Goal: Task Accomplishment & Management: Manage account settings

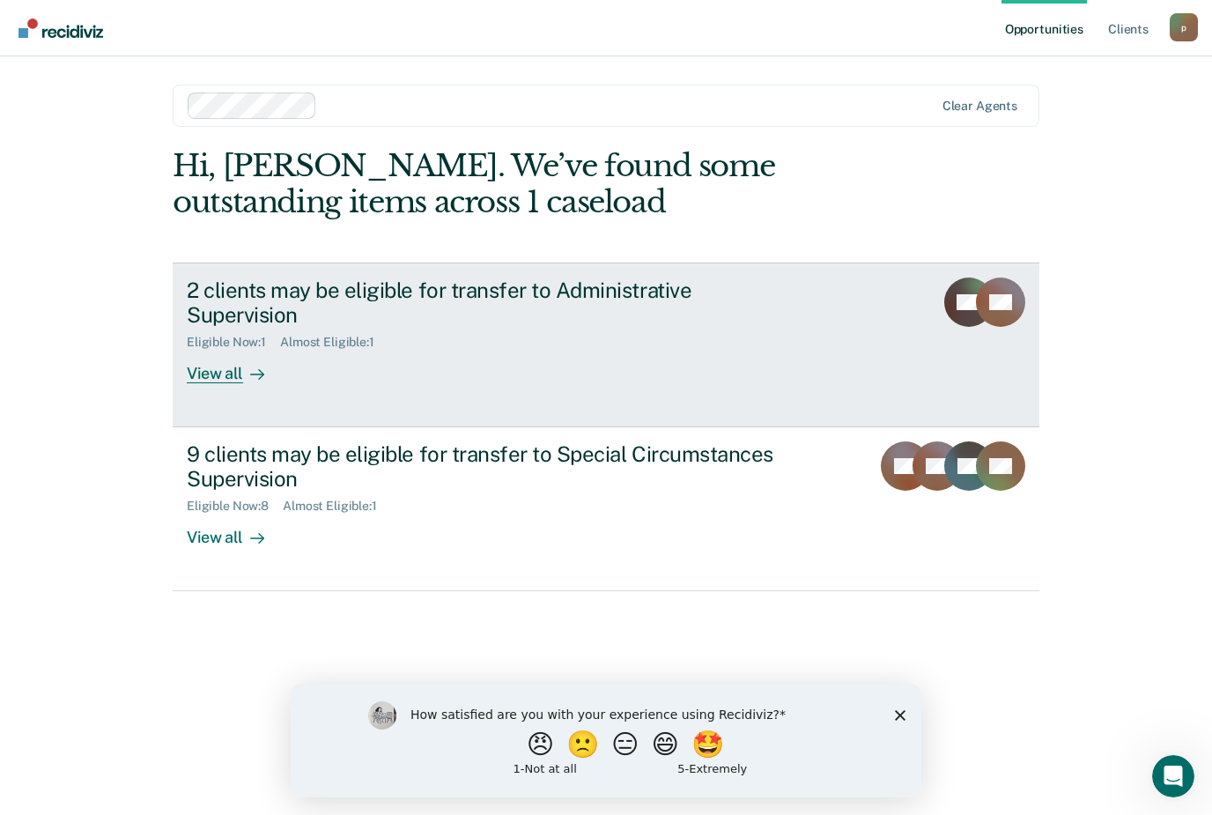
click at [221, 352] on div "View all" at bounding box center [236, 367] width 99 height 34
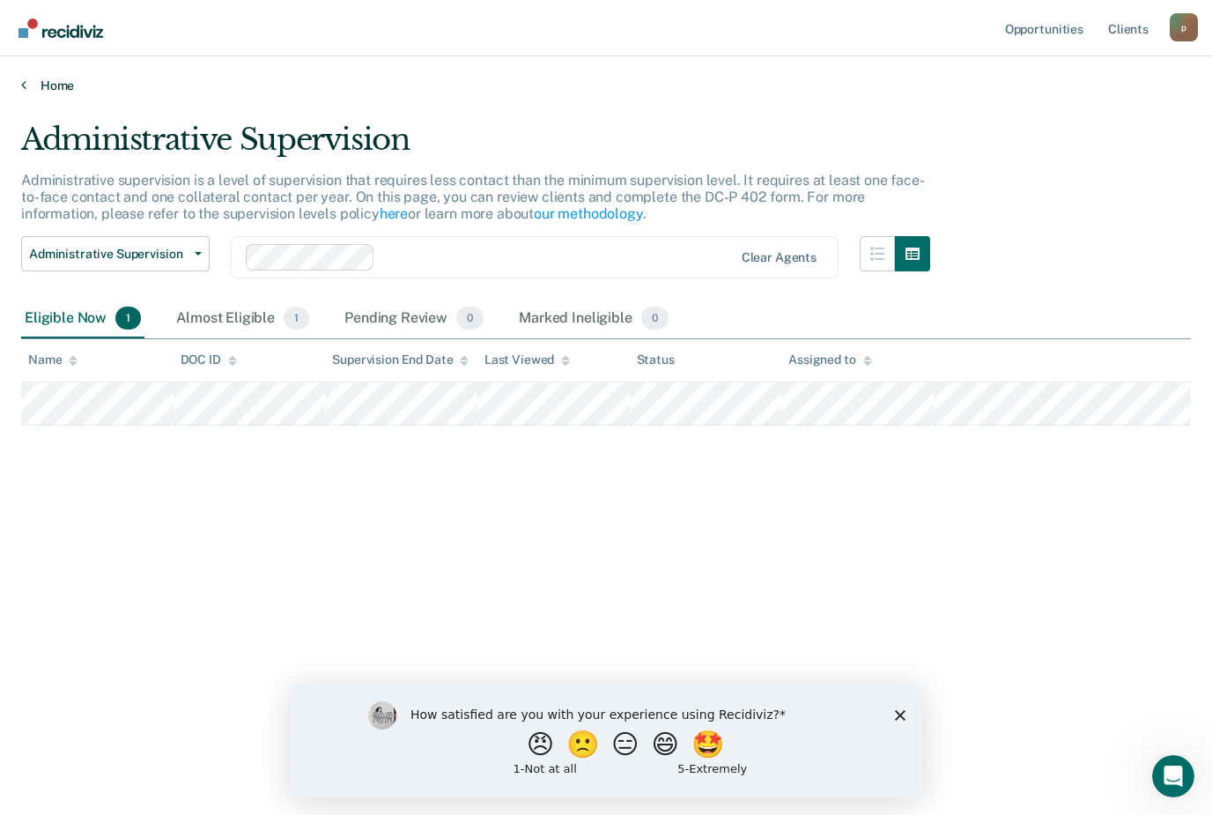
click at [51, 82] on link "Home" at bounding box center [606, 86] width 1170 height 16
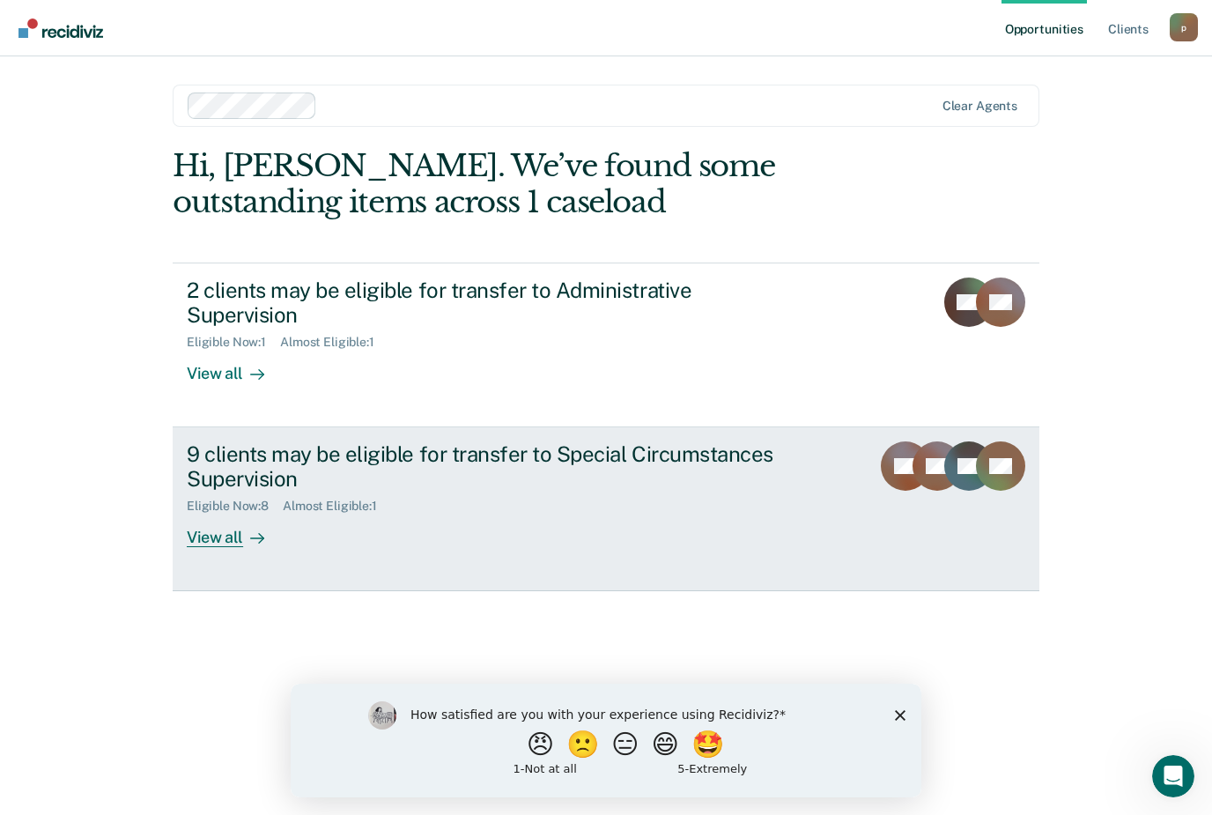
click at [226, 453] on div "9 clients may be eligible for transfer to Special Circumstances Supervision" at bounding box center [496, 466] width 618 height 51
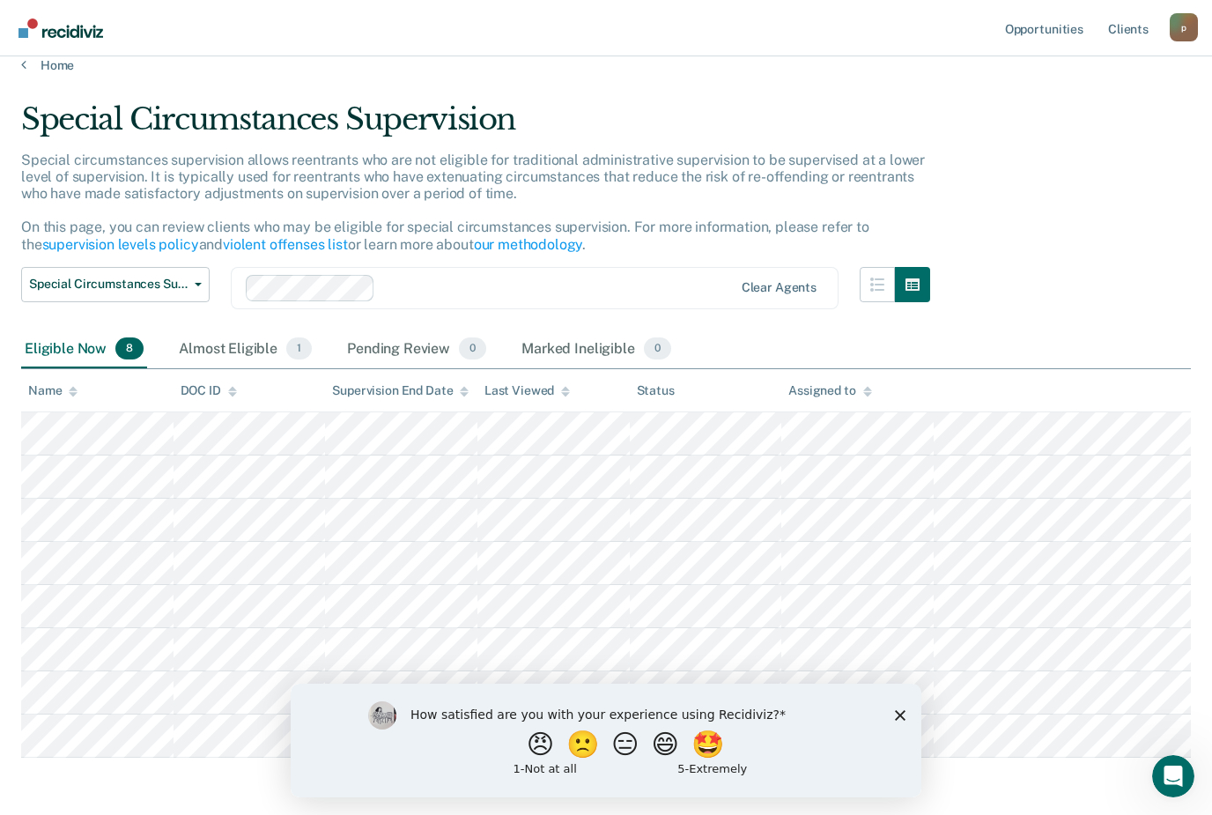
scroll to position [31, 0]
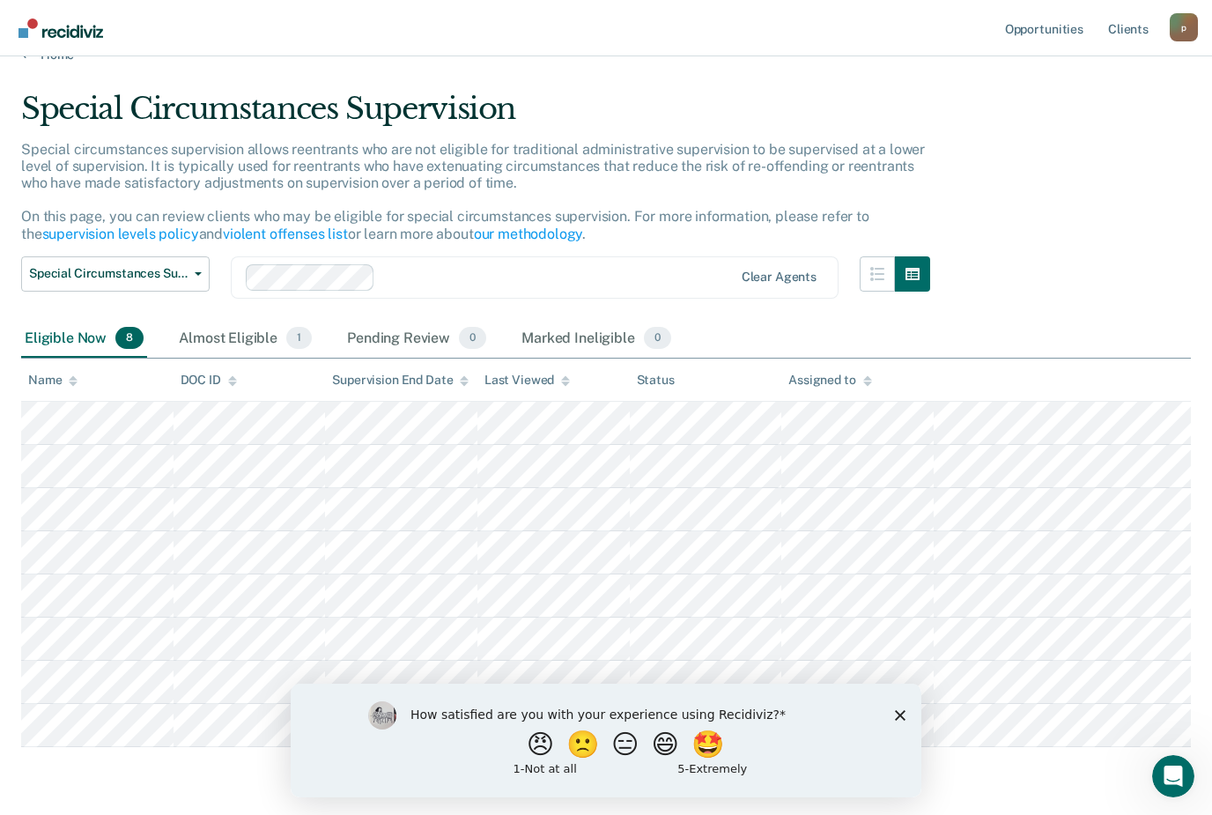
click at [901, 717] on polygon "Close survey" at bounding box center [900, 715] width 11 height 11
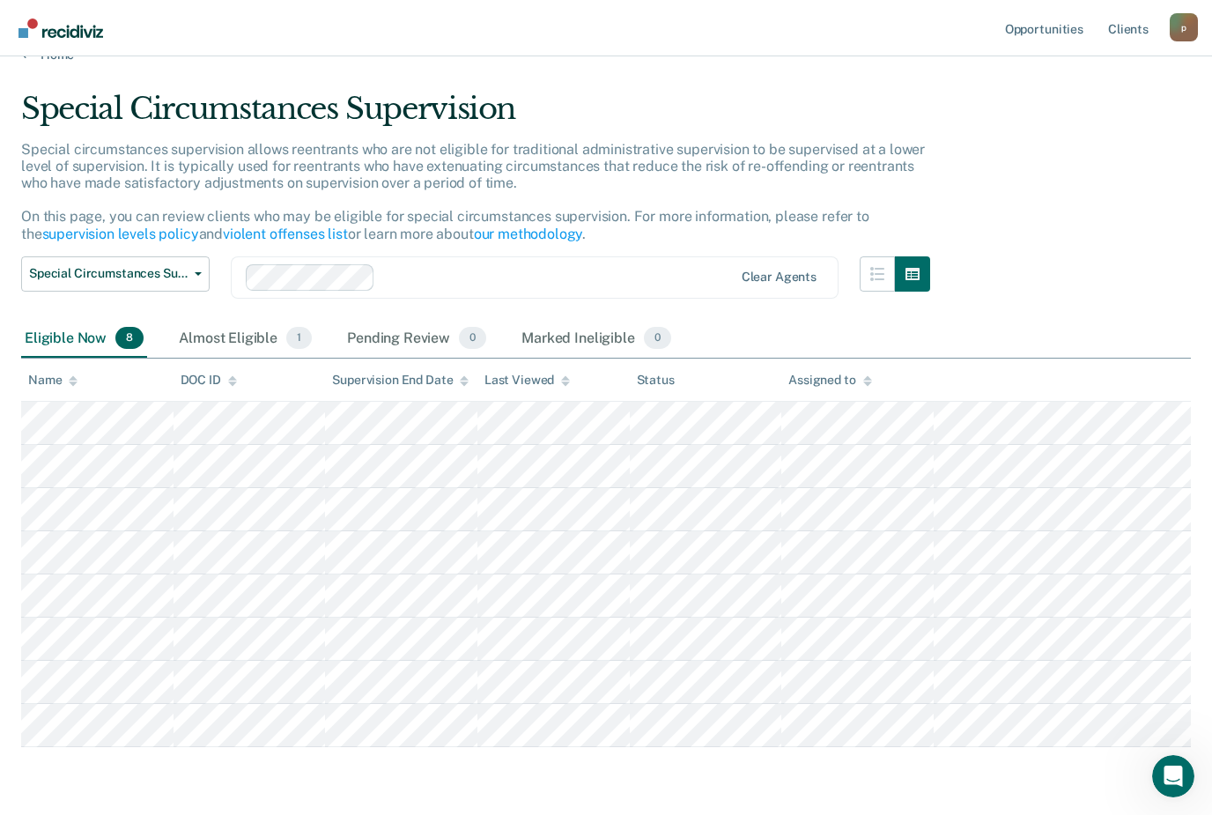
scroll to position [0, 0]
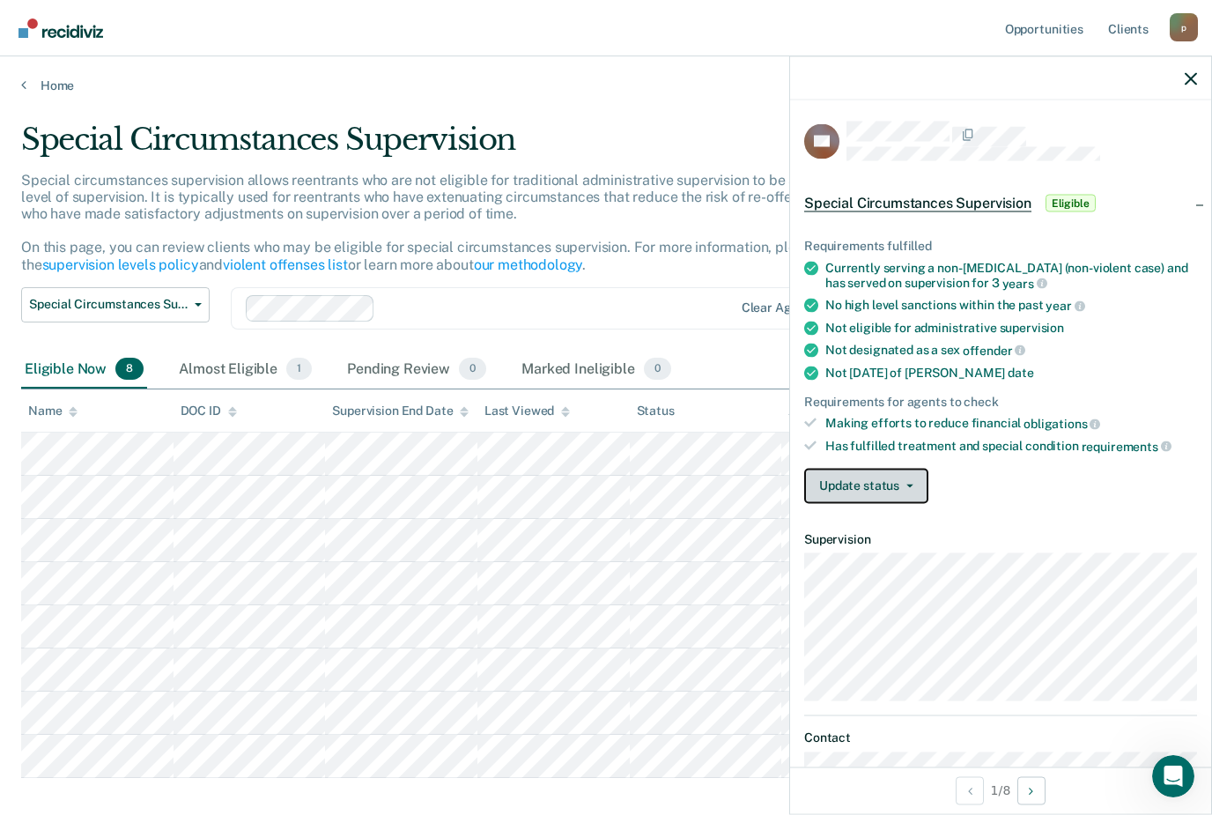
click at [890, 470] on button "Update status" at bounding box center [866, 485] width 124 height 35
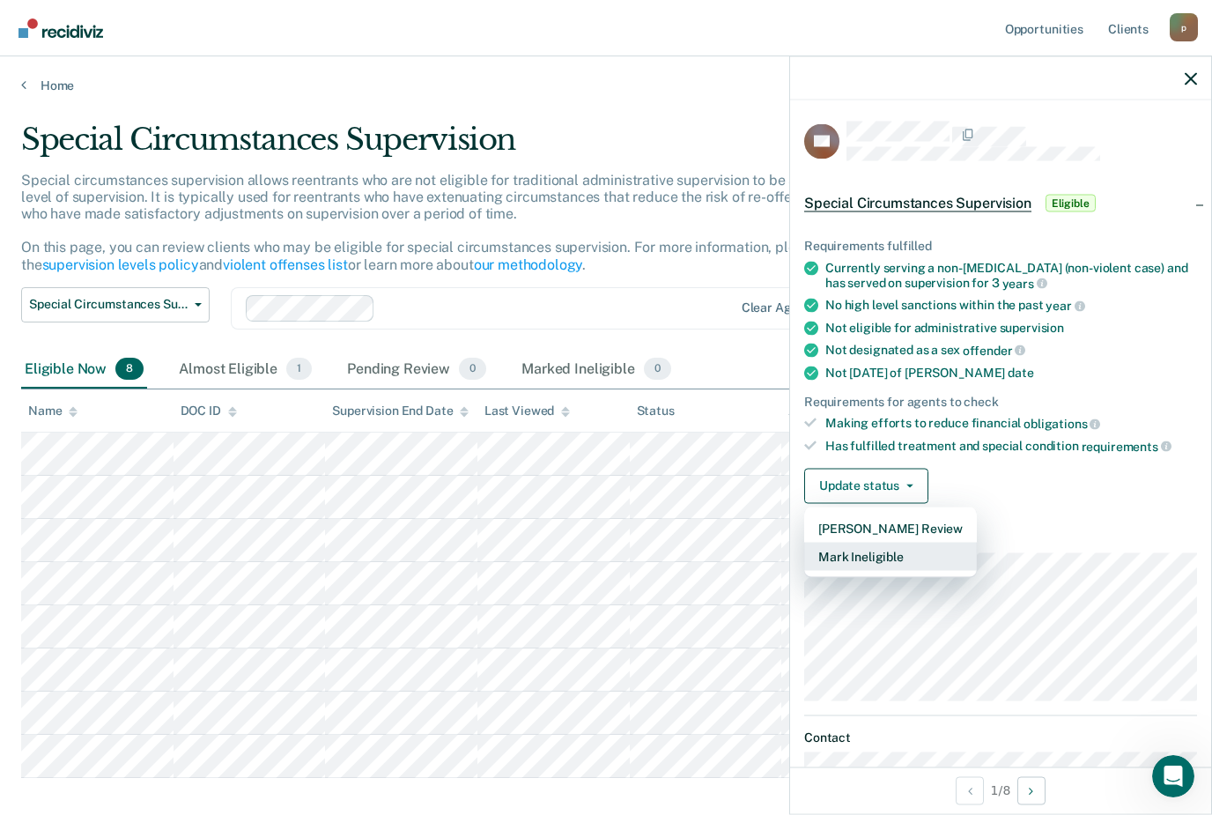
click at [928, 558] on button "Mark Ineligible" at bounding box center [890, 556] width 173 height 28
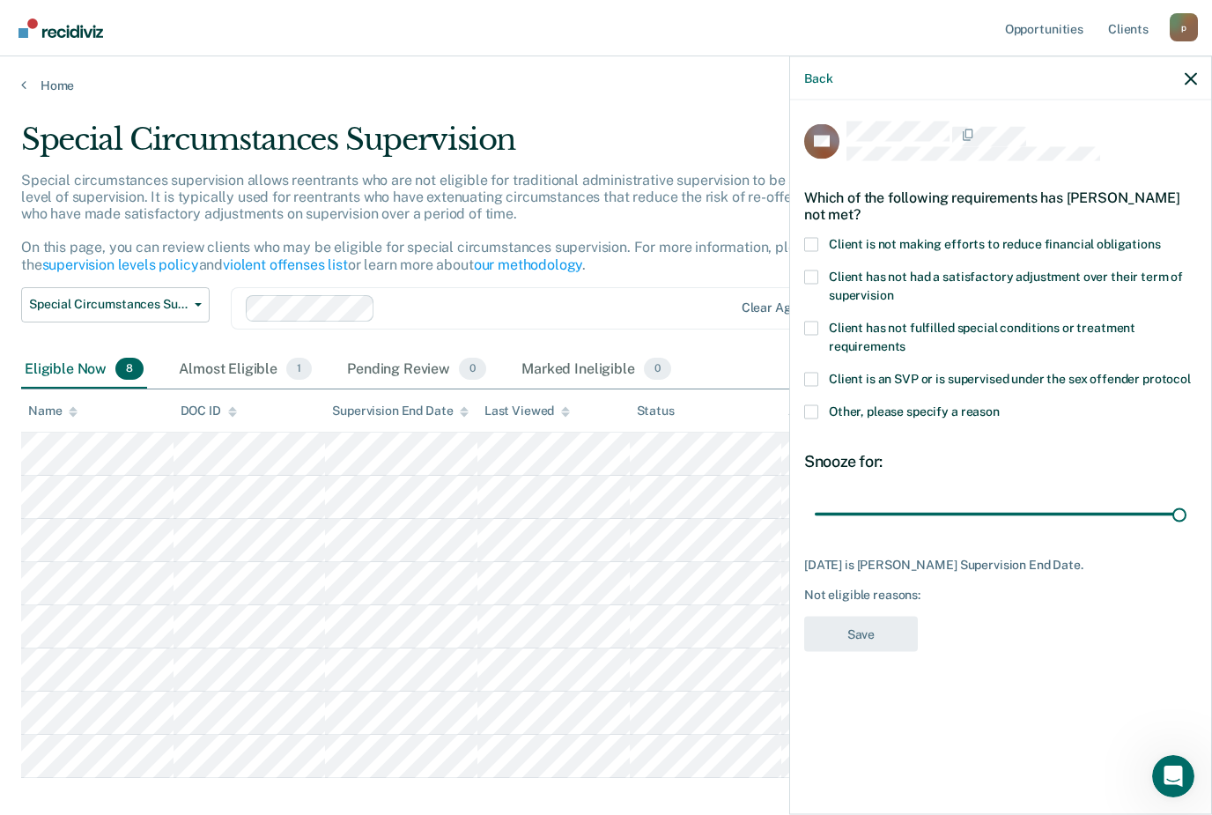
type input "120"
click at [812, 407] on span at bounding box center [811, 411] width 14 height 14
click at [1000, 404] on input "Other, please specify a reason" at bounding box center [1000, 404] width 0 height 0
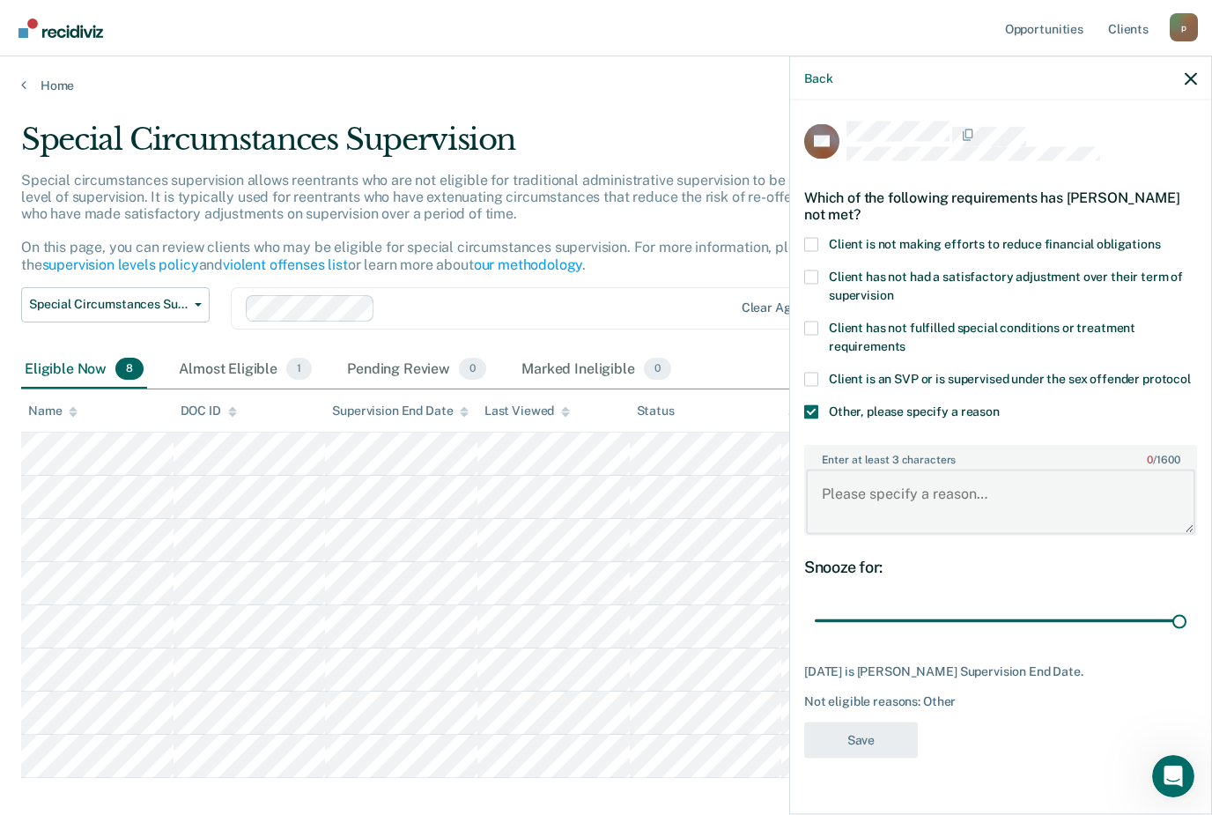
click at [942, 492] on textarea "Enter at least 3 characters 0 / 1600" at bounding box center [1000, 502] width 389 height 65
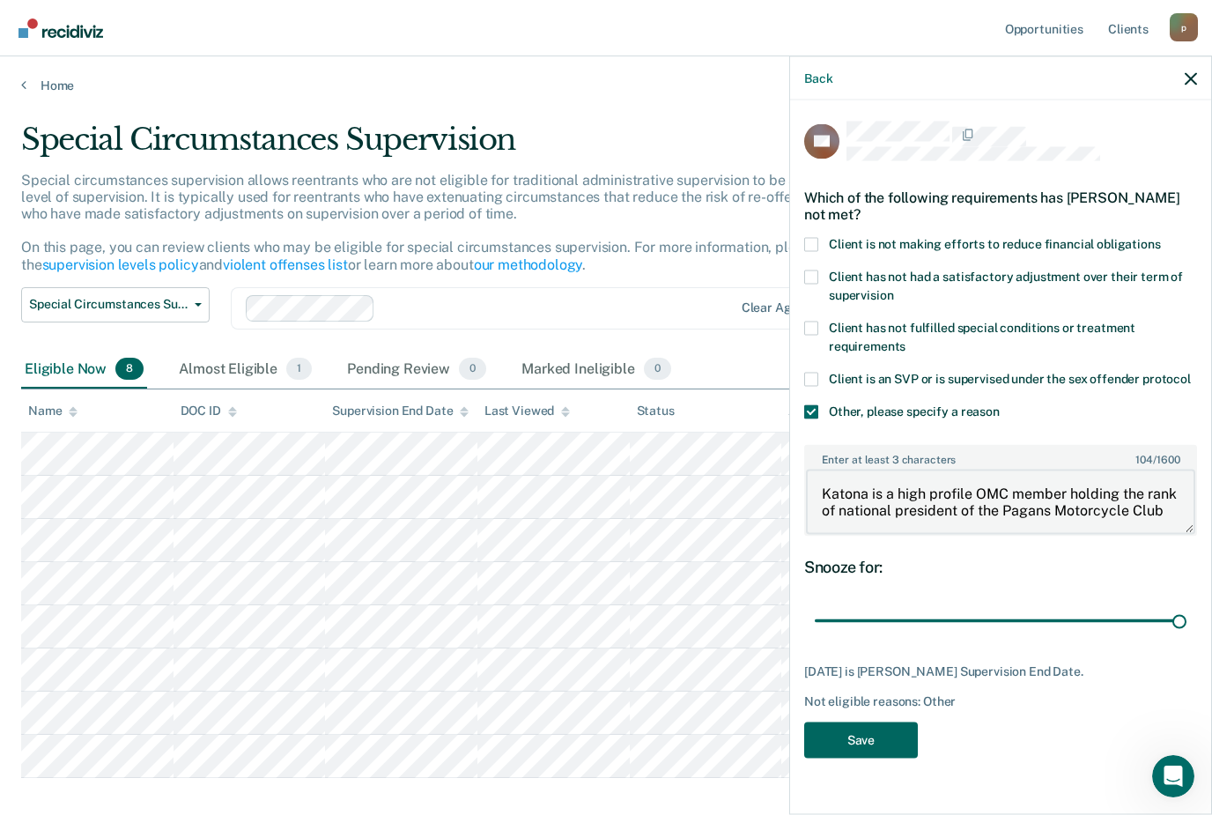
type textarea "Katona is a high profile OMC member holding the rank of national president of t…"
click at [881, 740] on button "Save" at bounding box center [861, 740] width 114 height 36
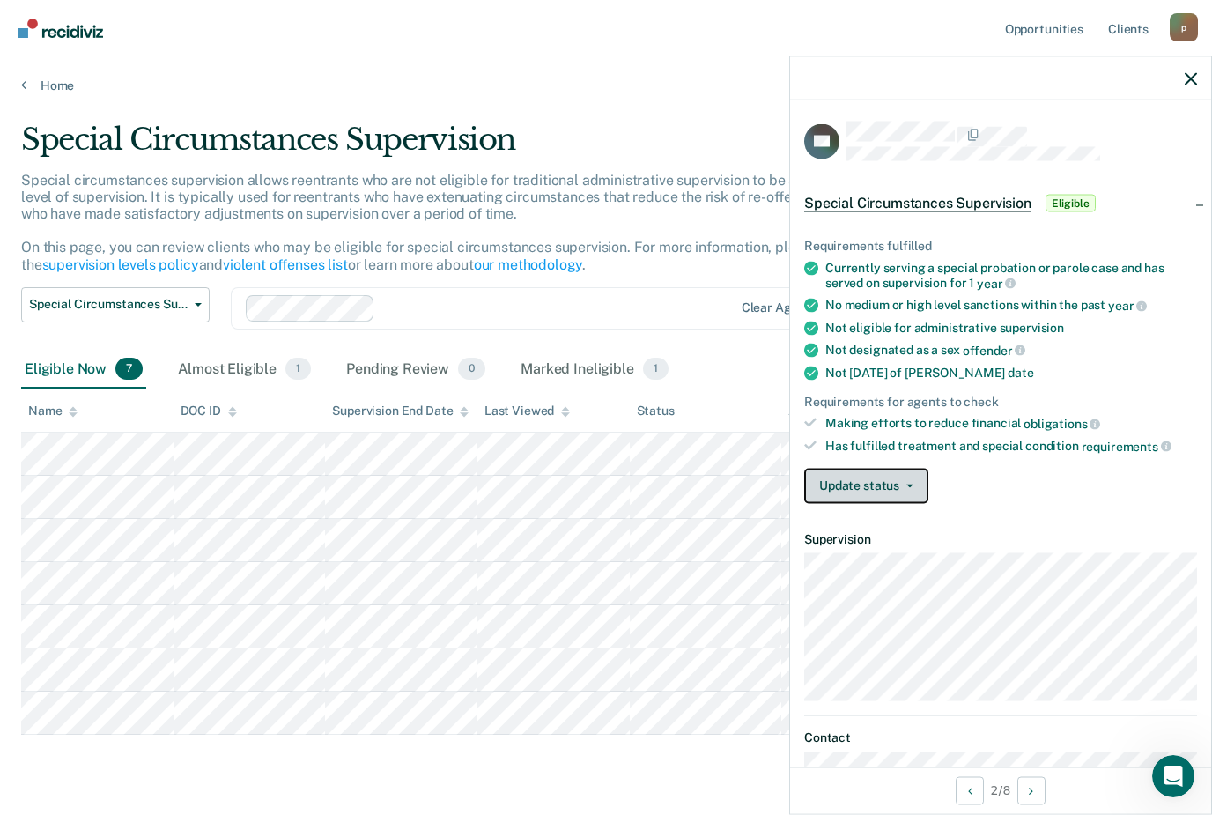
click at [876, 479] on button "Update status" at bounding box center [866, 485] width 124 height 35
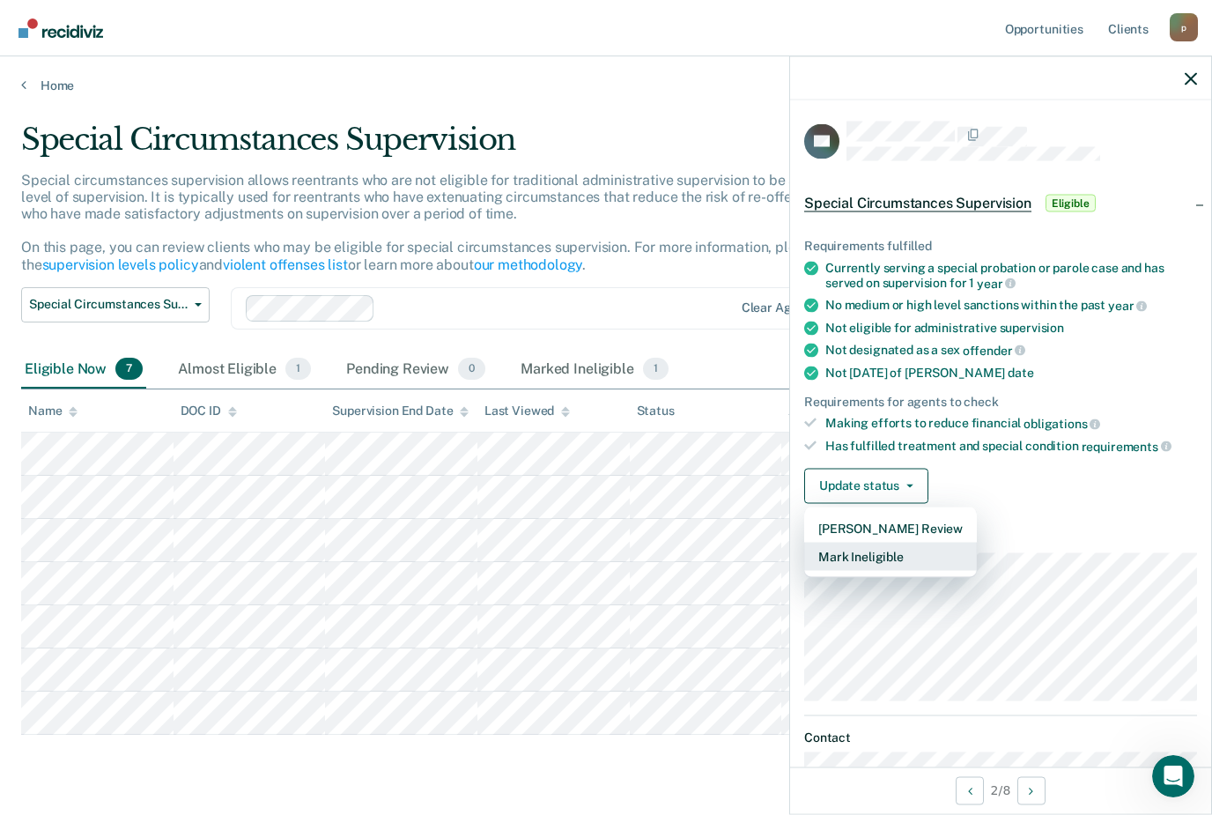
click at [884, 556] on button "Mark Ineligible" at bounding box center [890, 556] width 173 height 28
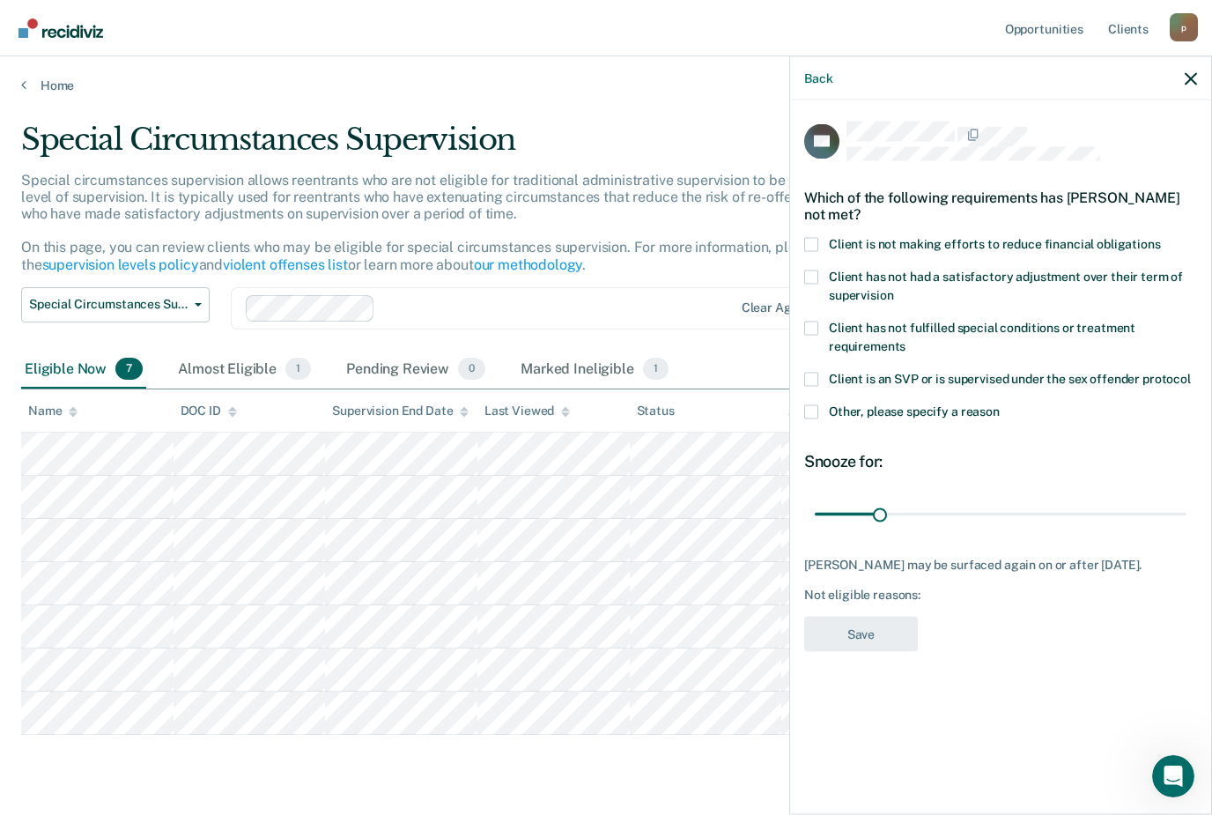
click at [1022, 236] on span "Client is not making efforts to reduce financial obligations" at bounding box center [995, 243] width 332 height 14
click at [1161, 237] on input "Client is not making efforts to reduce financial obligations" at bounding box center [1161, 237] width 0 height 0
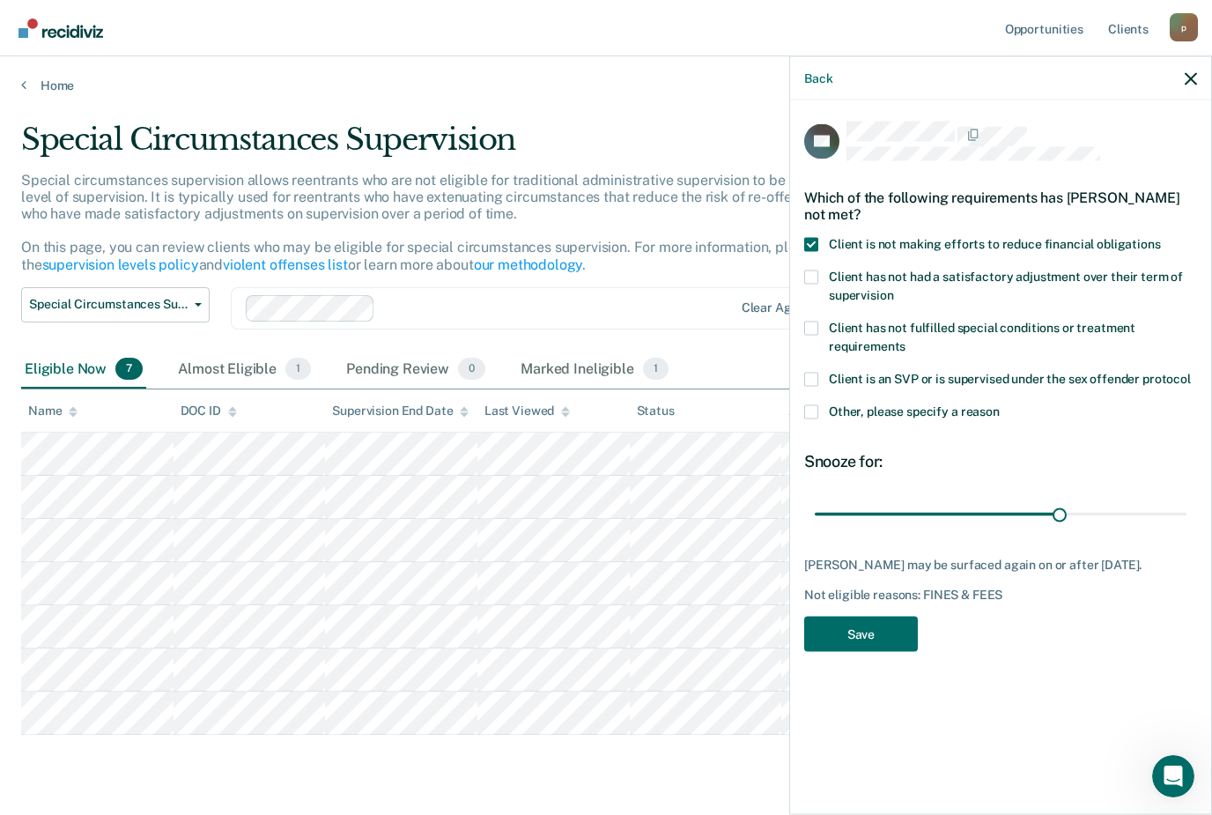
type input "120"
click at [861, 631] on button "Save" at bounding box center [861, 634] width 114 height 36
